Goal: Transaction & Acquisition: Purchase product/service

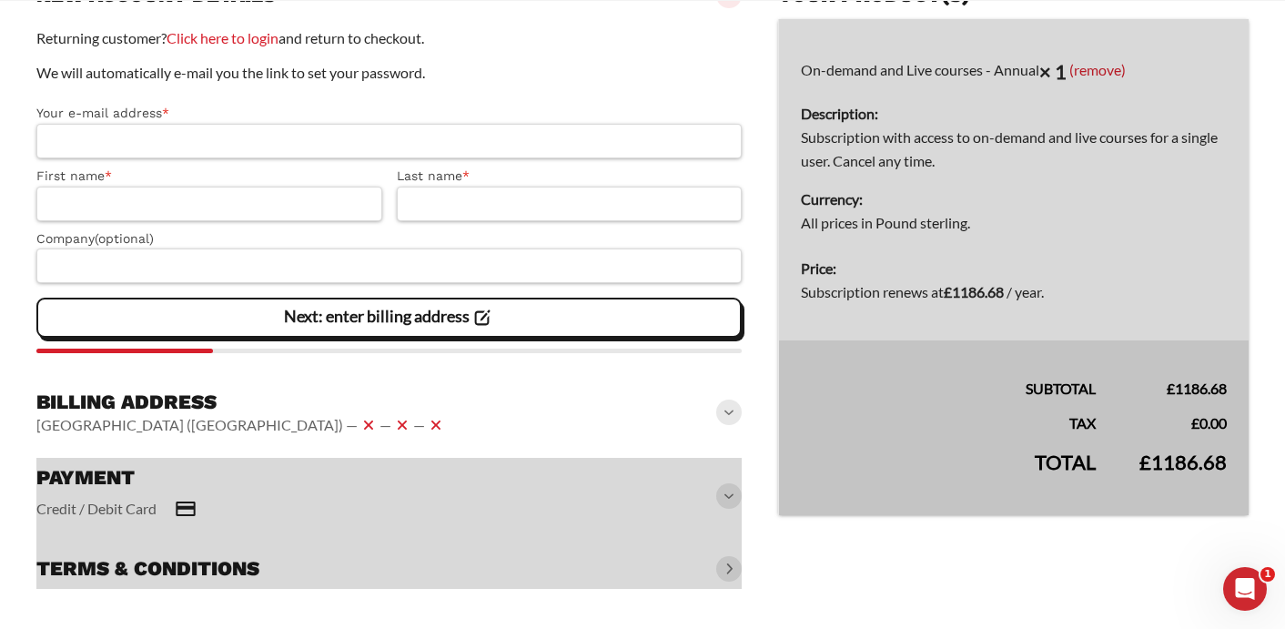
scroll to position [257, 0]
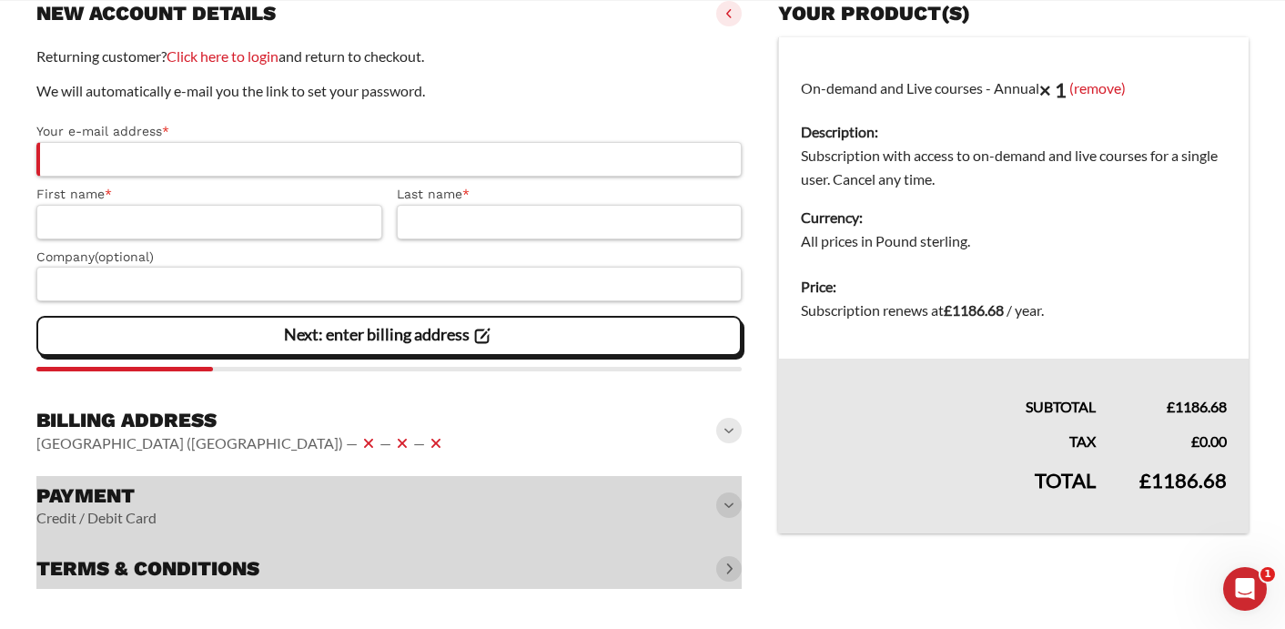
click at [231, 581] on div at bounding box center [388, 532] width 705 height 113
click at [723, 571] on div at bounding box center [388, 532] width 705 height 113
click at [733, 568] on div at bounding box center [388, 532] width 705 height 113
click at [186, 571] on div at bounding box center [388, 532] width 705 height 113
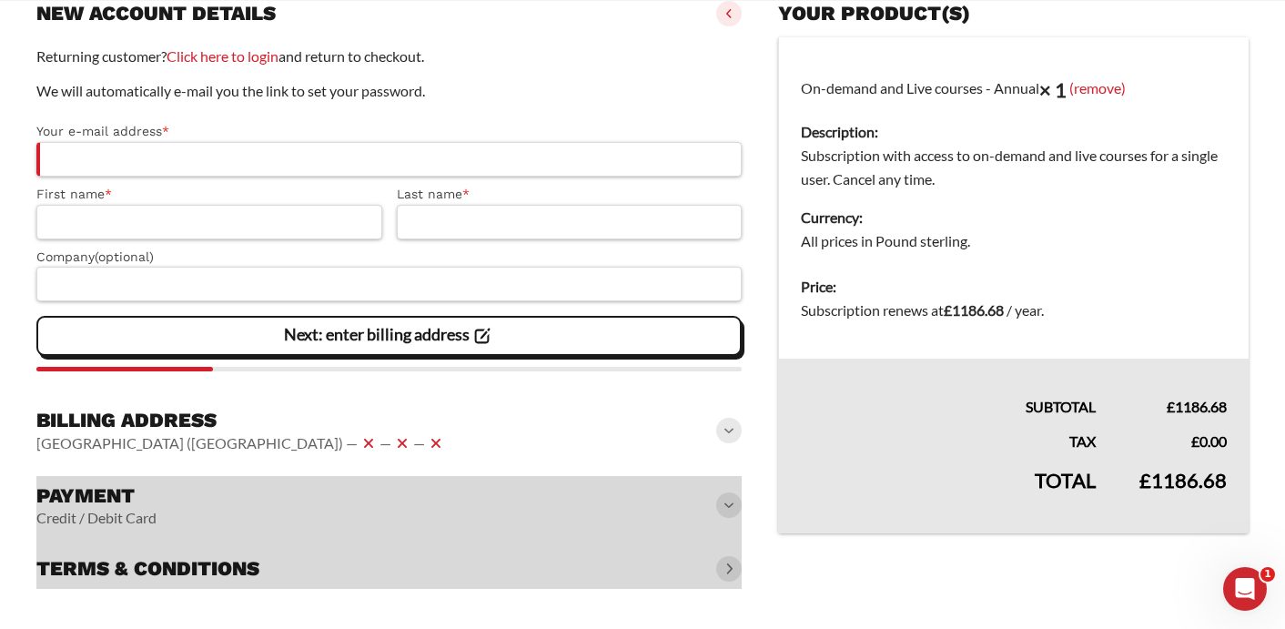
drag, startPoint x: 192, startPoint y: 571, endPoint x: 421, endPoint y: 545, distance: 230.7
click at [199, 569] on div at bounding box center [388, 532] width 705 height 113
drag, startPoint x: 781, startPoint y: 596, endPoint x: 749, endPoint y: 582, distance: 34.6
click at [777, 593] on slot "Page Secure Checkout 128-BIT ENCRYPTION, VERIFIED BY COMODO / CLOUDFLARE Discou…" at bounding box center [642, 221] width 1285 height 814
click at [707, 573] on div at bounding box center [388, 532] width 705 height 113
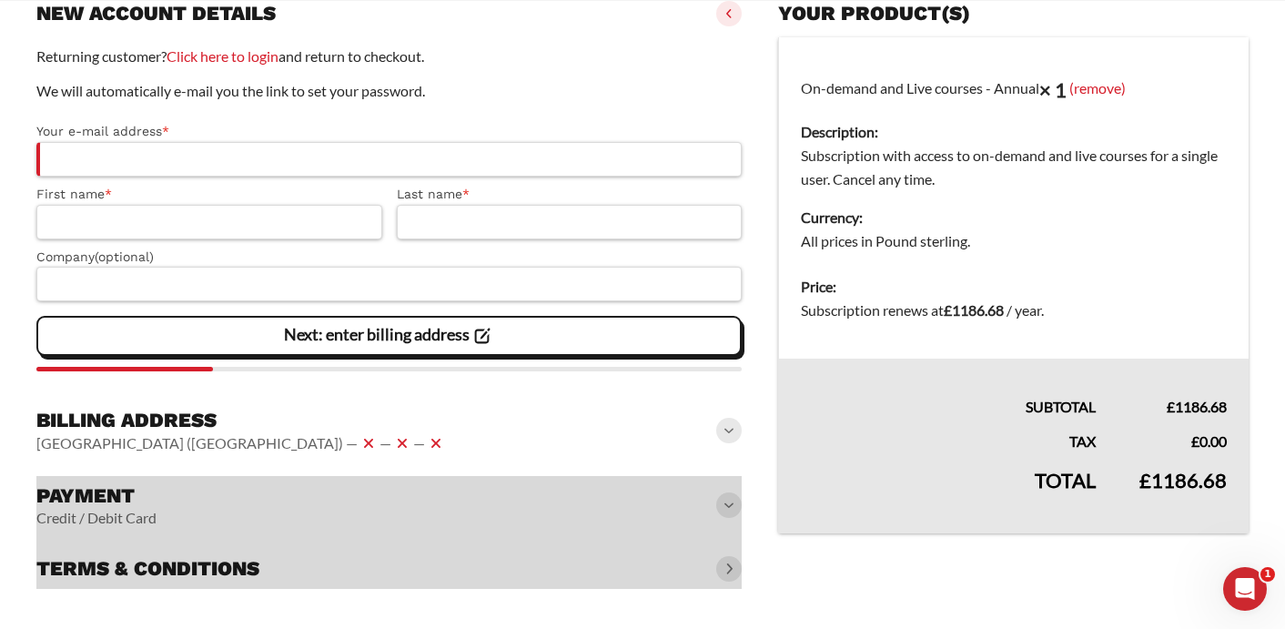
drag, startPoint x: 747, startPoint y: 563, endPoint x: 729, endPoint y: 563, distance: 18.2
click at [746, 563] on form "**********" at bounding box center [642, 285] width 1212 height 613
click at [727, 563] on div at bounding box center [388, 532] width 705 height 113
click at [728, 565] on div at bounding box center [388, 532] width 705 height 113
click at [730, 566] on div at bounding box center [388, 532] width 705 height 113
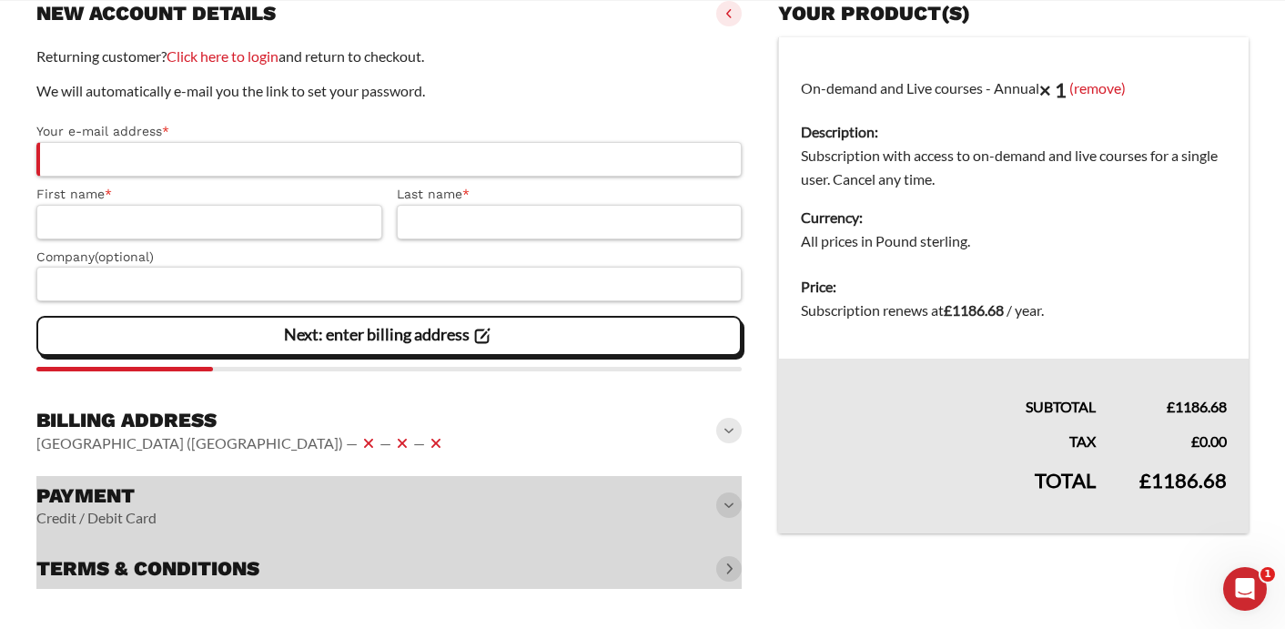
click at [730, 493] on div at bounding box center [388, 532] width 705 height 113
click at [727, 507] on div at bounding box center [388, 532] width 705 height 113
click at [728, 508] on div at bounding box center [388, 532] width 705 height 113
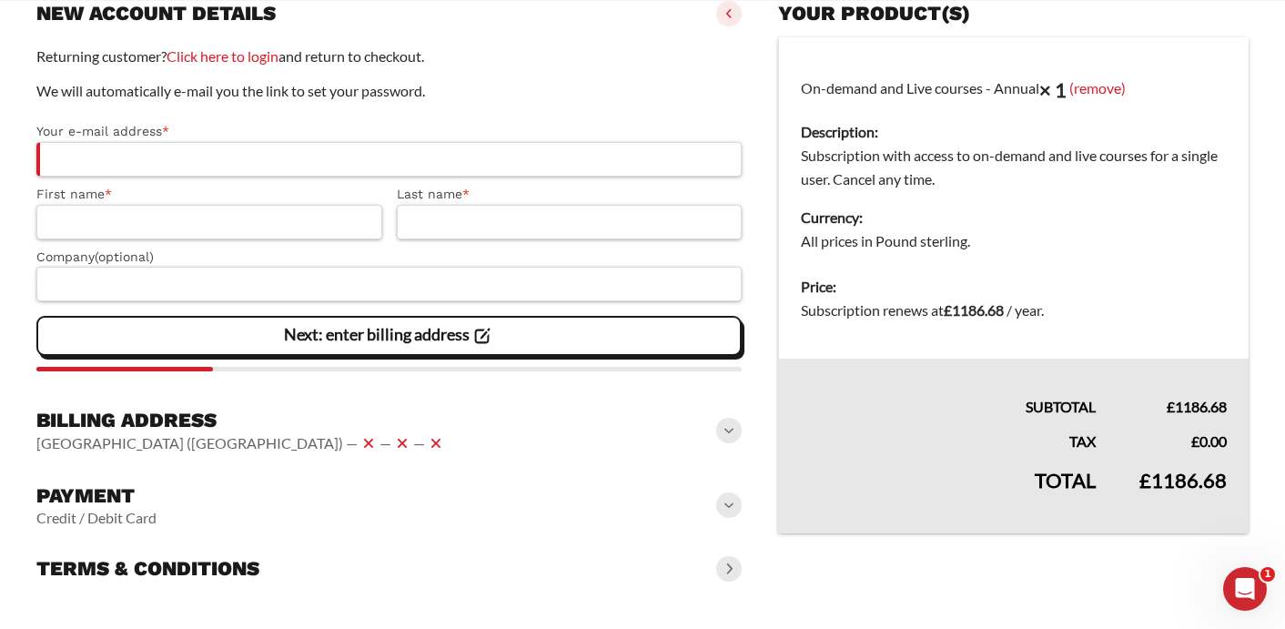
click at [726, 583] on div "Terms & conditions" at bounding box center [388, 569] width 705 height 40
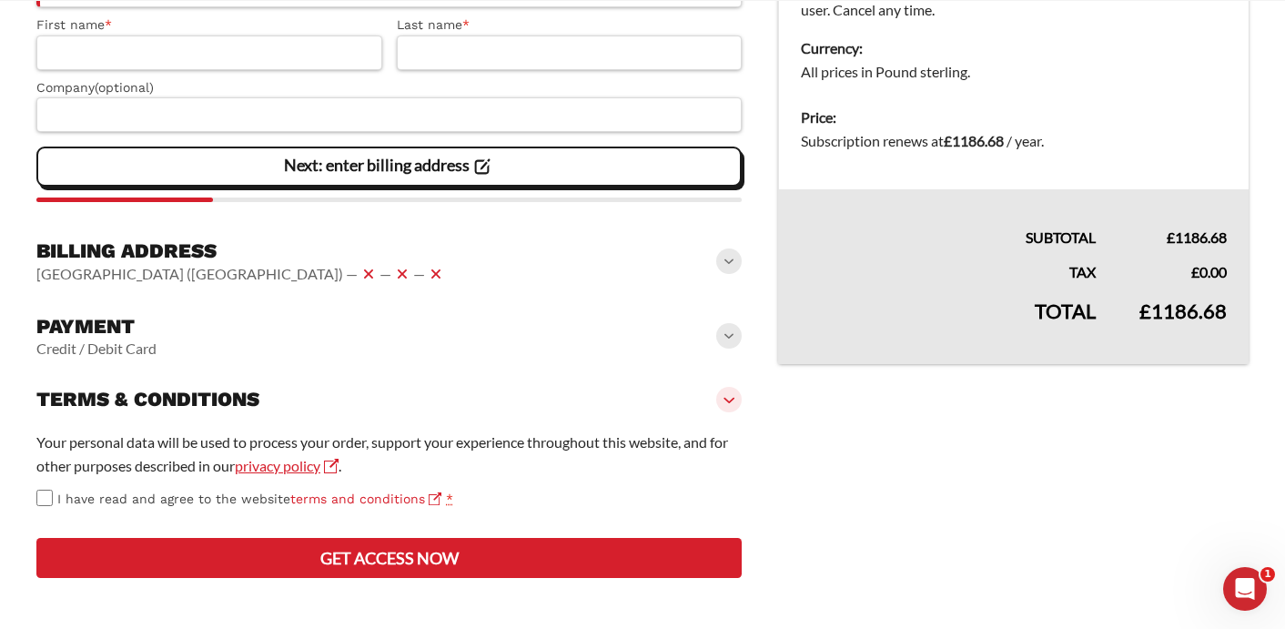
scroll to position [493, 0]
drag, startPoint x: 332, startPoint y: 432, endPoint x: 343, endPoint y: 433, distance: 11.0
click at [332, 491] on link "terms and conditions" at bounding box center [365, 498] width 151 height 15
click at [302, 457] on link "privacy policy" at bounding box center [287, 465] width 104 height 17
click at [301, 457] on link "privacy policy" at bounding box center [287, 465] width 104 height 17
